Goal: Navigation & Orientation: Understand site structure

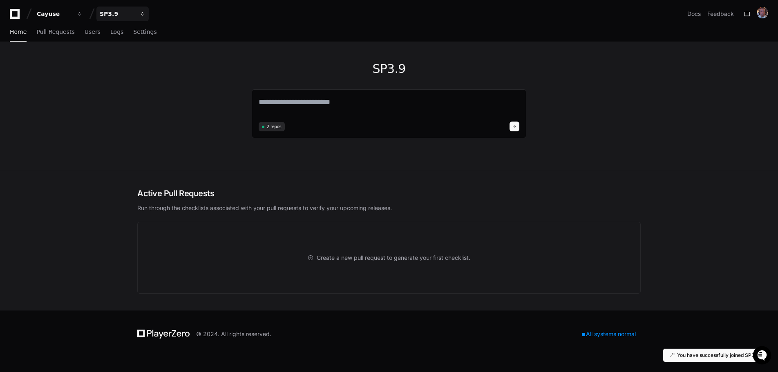
click at [138, 15] on button "SP3.9" at bounding box center [122, 14] width 52 height 15
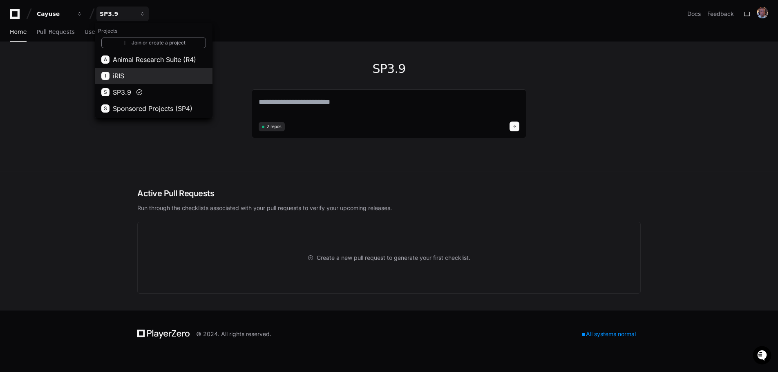
click at [138, 80] on button "I iRIS" at bounding box center [154, 76] width 118 height 16
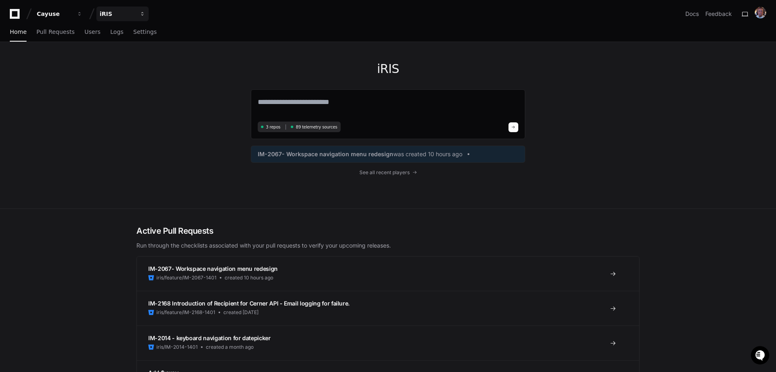
click at [140, 17] on button "iRIS" at bounding box center [122, 14] width 52 height 15
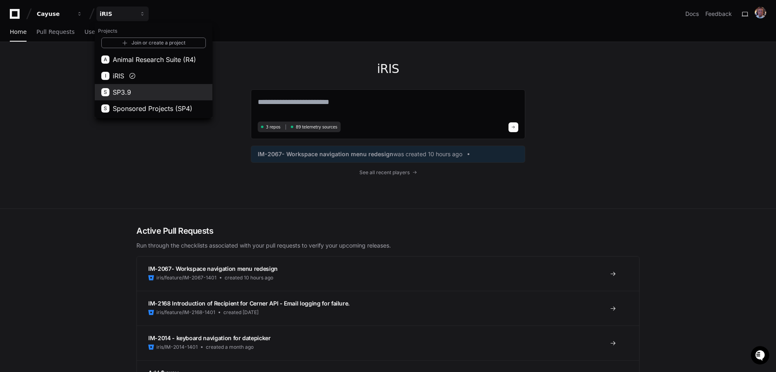
click at [124, 94] on span "SP3.9" at bounding box center [122, 92] width 18 height 10
